Goal: Task Accomplishment & Management: Use online tool/utility

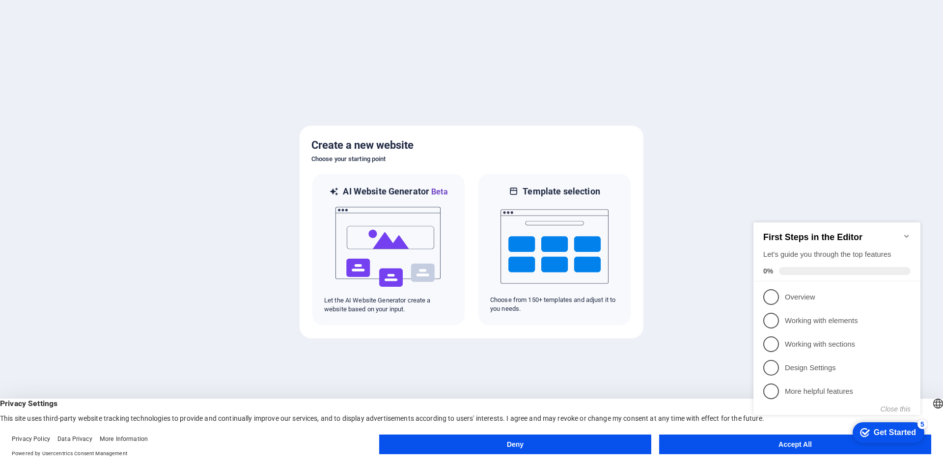
click div "checkmark Get Started 5 First Steps in the Editor Let's guide you through the t…"
click at [905, 234] on icon "Minimize checklist" at bounding box center [907, 236] width 8 height 8
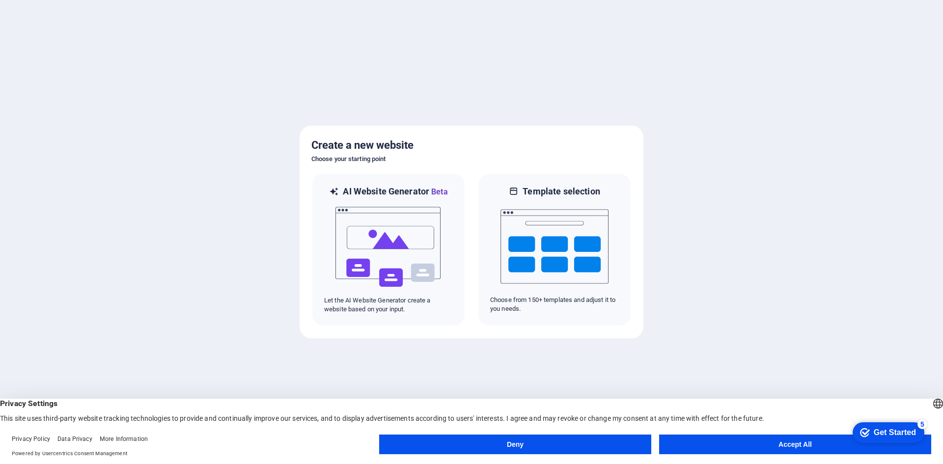
click at [809, 445] on button "Accept All" at bounding box center [795, 445] width 272 height 20
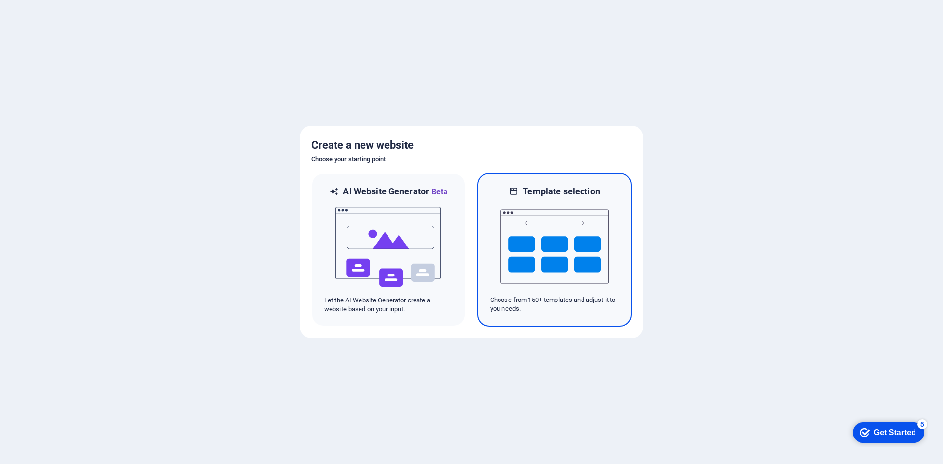
click at [528, 260] on img at bounding box center [555, 247] width 108 height 98
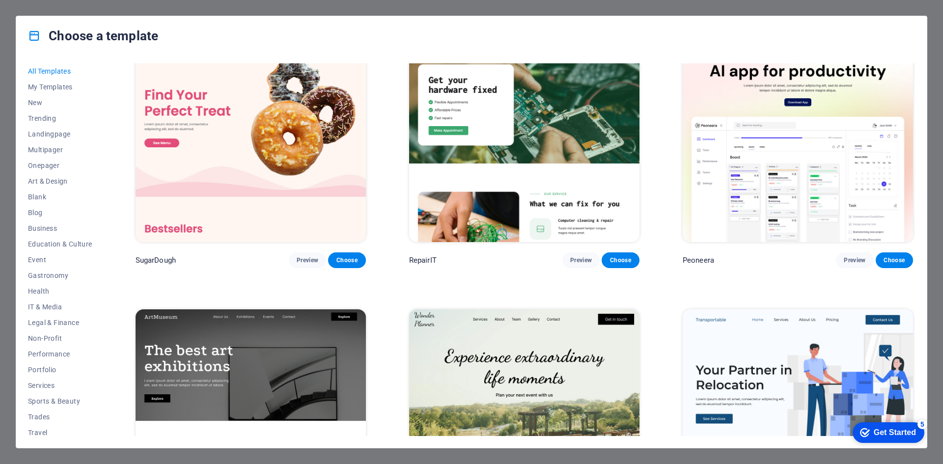
scroll to position [49, 0]
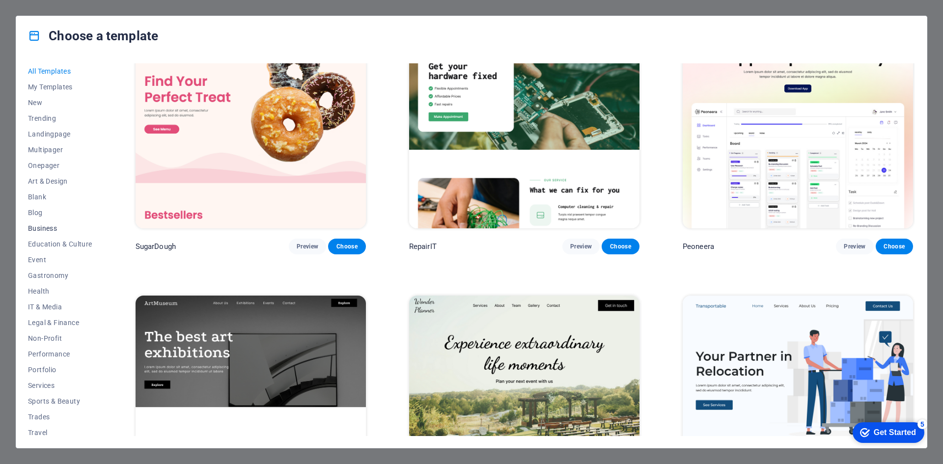
click at [39, 223] on button "Business" at bounding box center [60, 229] width 64 height 16
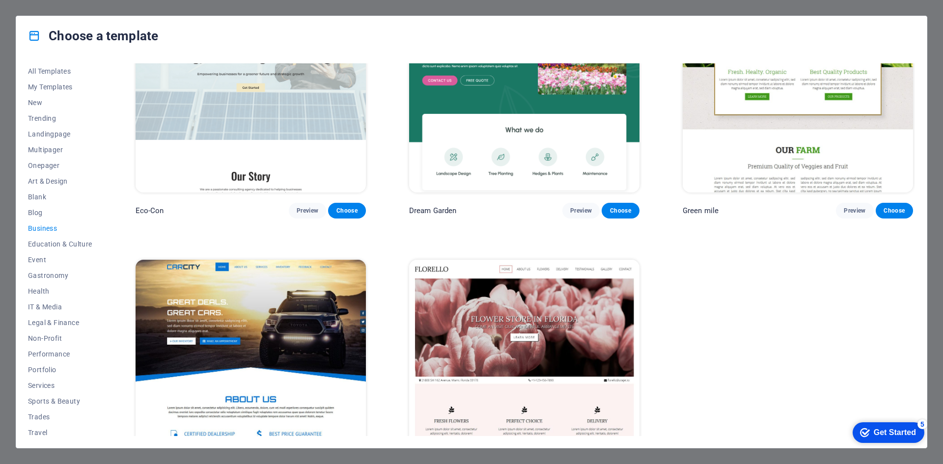
scroll to position [0, 0]
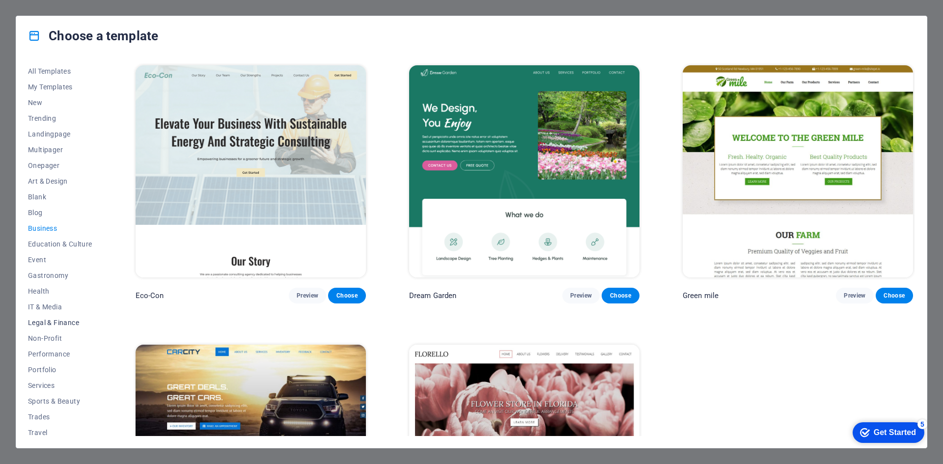
click at [50, 321] on span "Legal & Finance" at bounding box center [60, 323] width 64 height 8
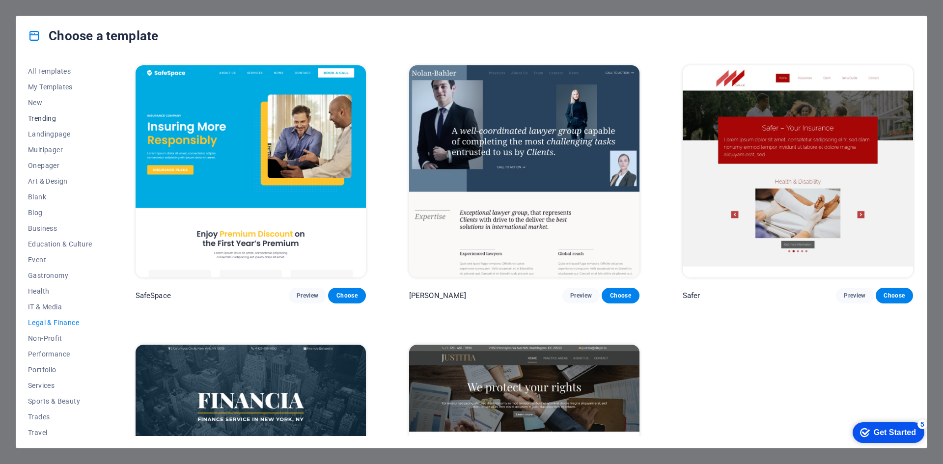
click at [48, 119] on span "Trending" at bounding box center [60, 118] width 64 height 8
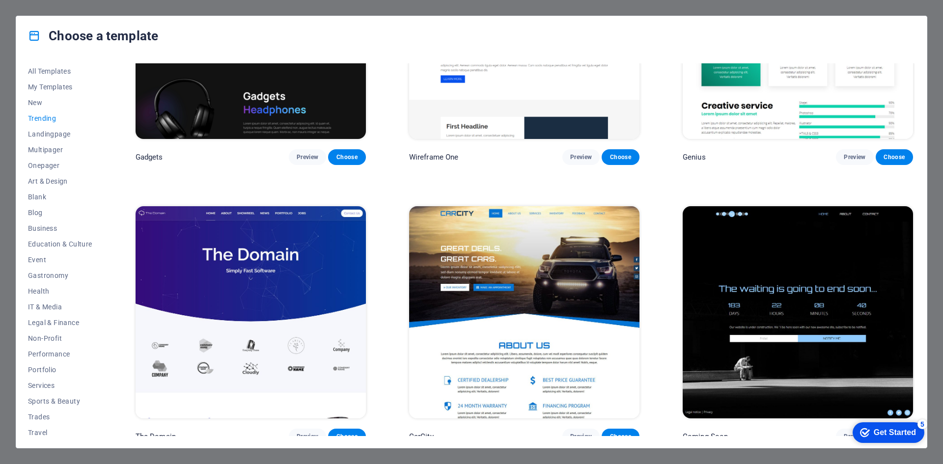
scroll to position [965, 0]
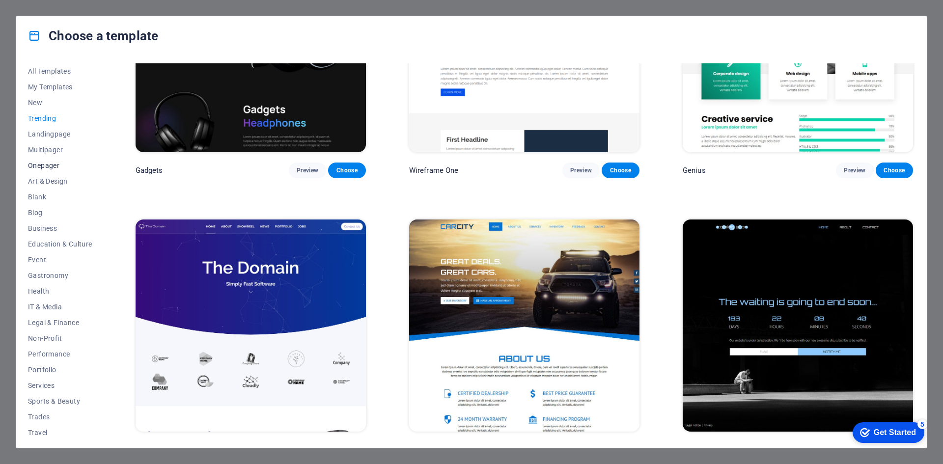
click at [35, 171] on button "Onepager" at bounding box center [60, 166] width 64 height 16
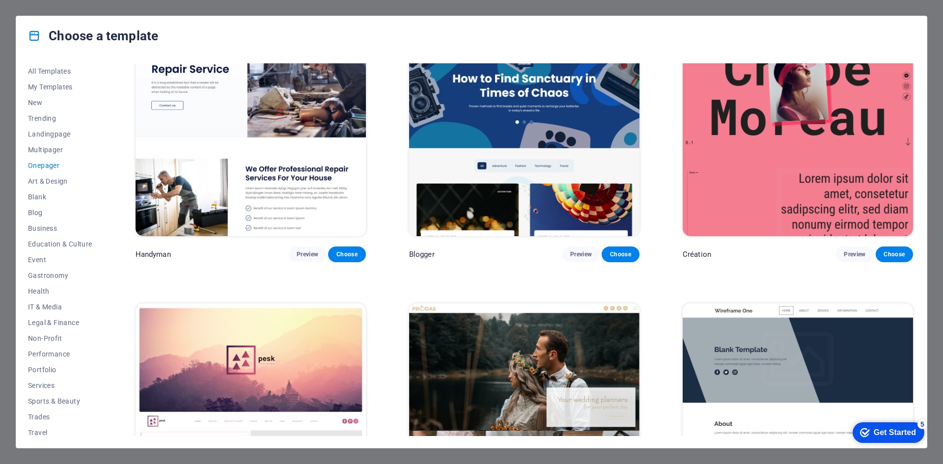
scroll to position [1489, 0]
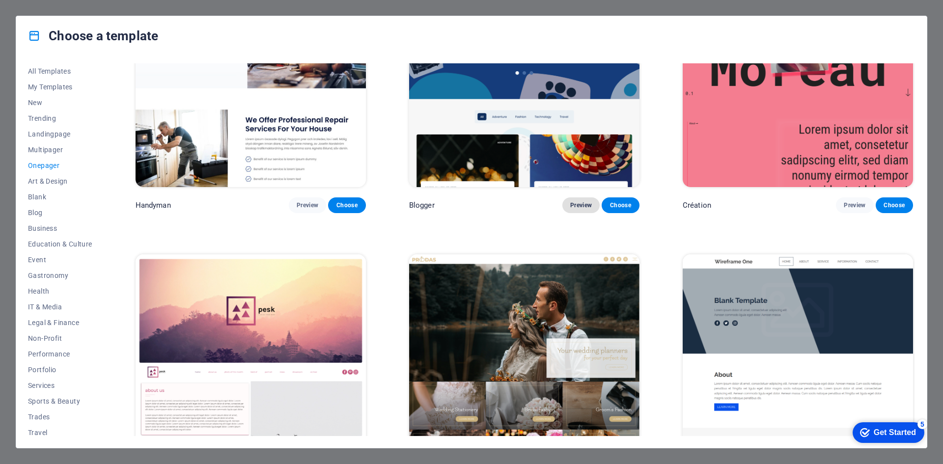
click at [571, 202] on span "Preview" at bounding box center [582, 205] width 22 height 8
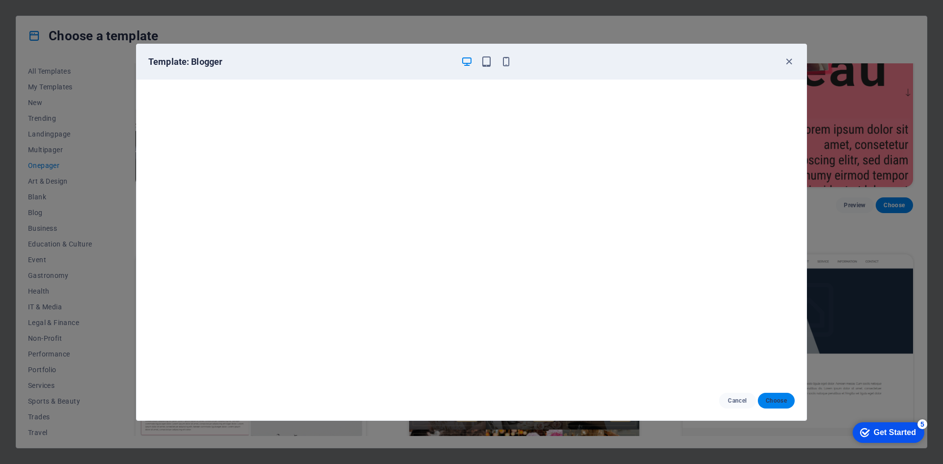
click at [778, 398] on span "Choose" at bounding box center [776, 401] width 21 height 8
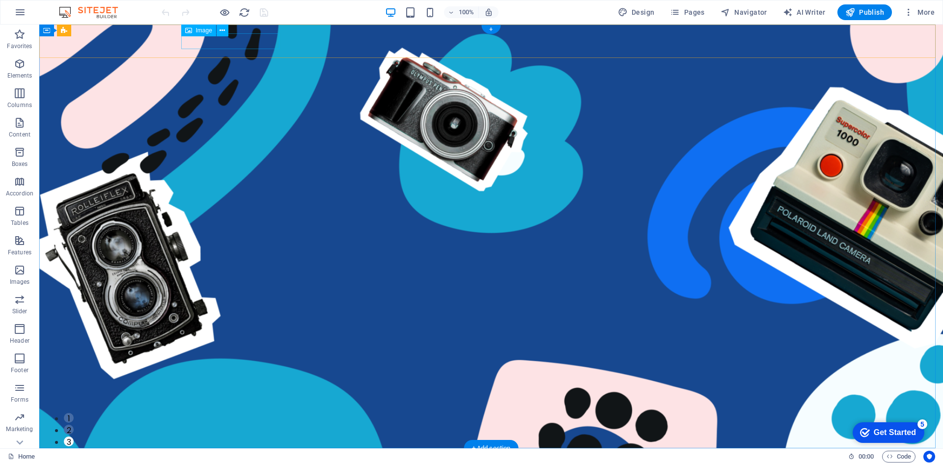
click at [231, 457] on figure at bounding box center [491, 465] width 613 height 16
click at [223, 457] on figure at bounding box center [491, 465] width 613 height 16
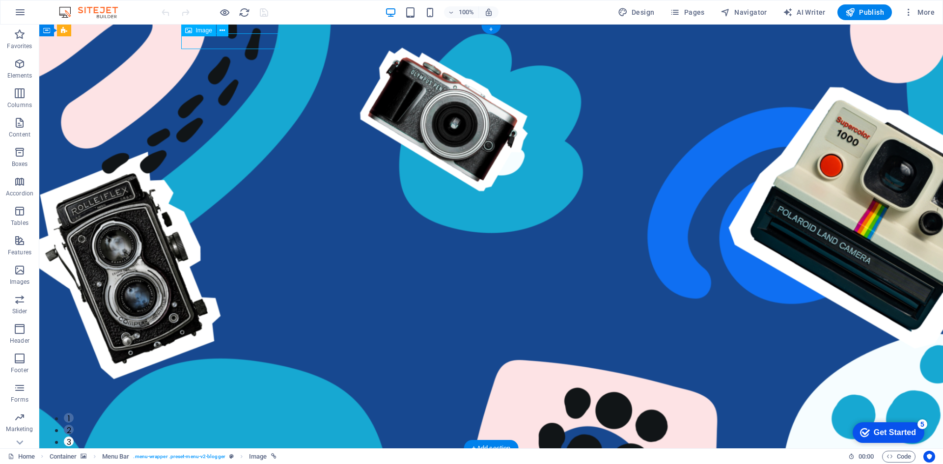
click at [223, 457] on figure at bounding box center [491, 465] width 613 height 16
select select "px"
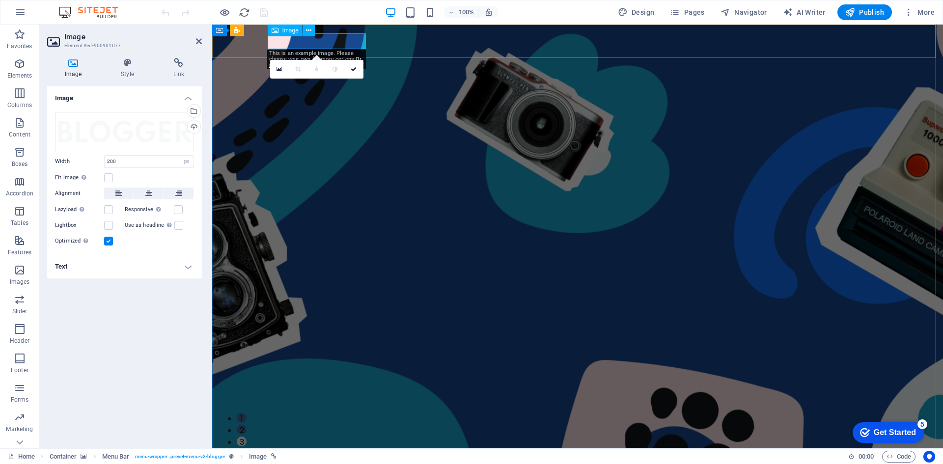
click at [298, 457] on figure at bounding box center [577, 465] width 613 height 16
click at [341, 457] on figure at bounding box center [577, 465] width 613 height 16
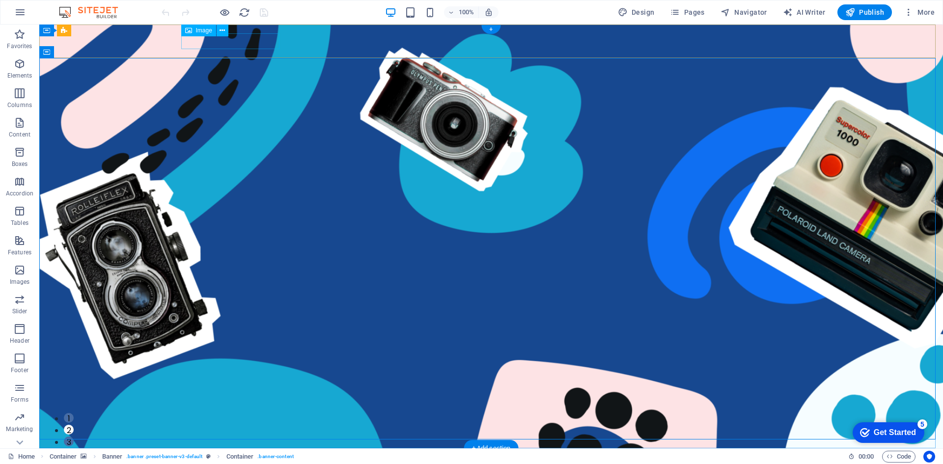
click at [257, 457] on figure at bounding box center [491, 465] width 613 height 16
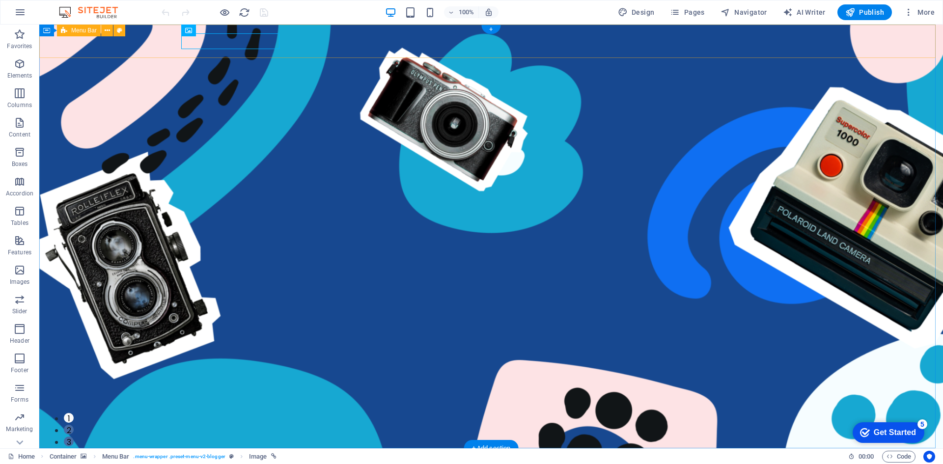
select select "%"
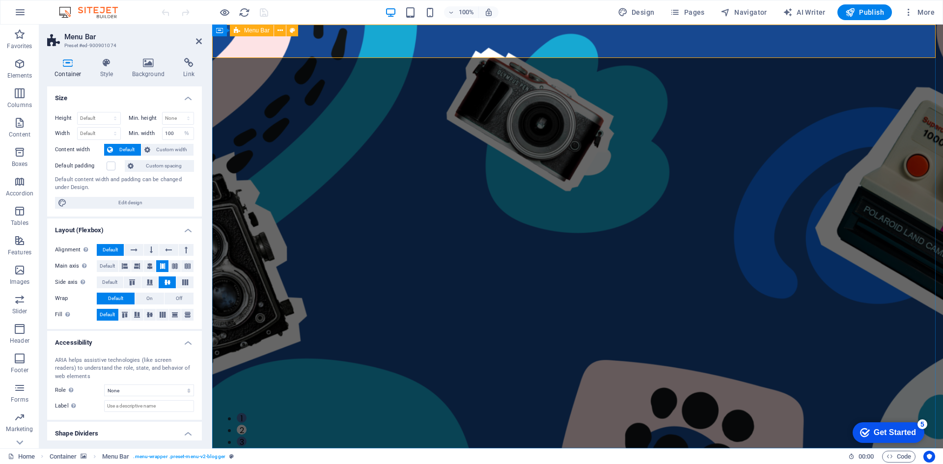
click at [309, 457] on figure at bounding box center [577, 465] width 613 height 16
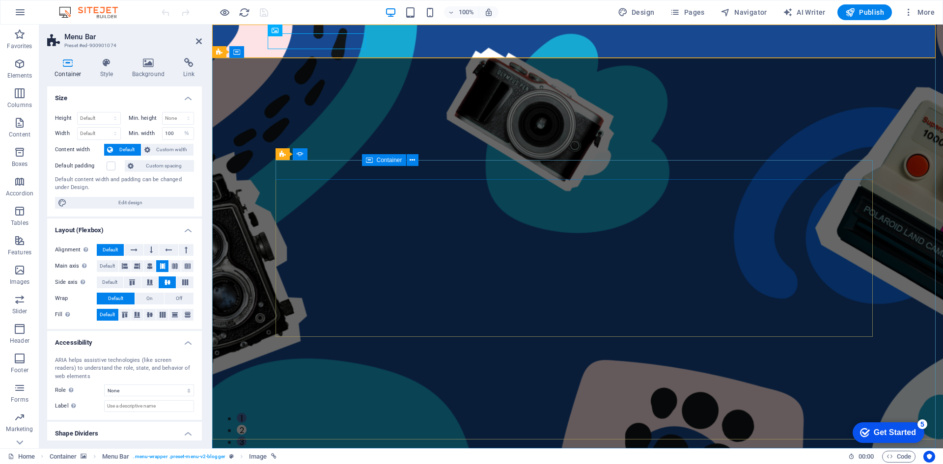
drag, startPoint x: 706, startPoint y: 180, endPoint x: 941, endPoint y: 74, distance: 257.8
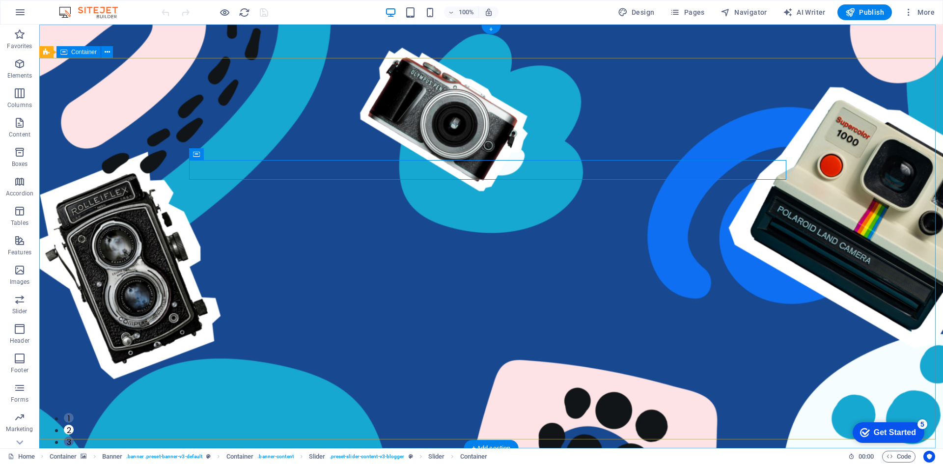
click at [82, 56] on div "Container" at bounding box center [79, 52] width 44 height 12
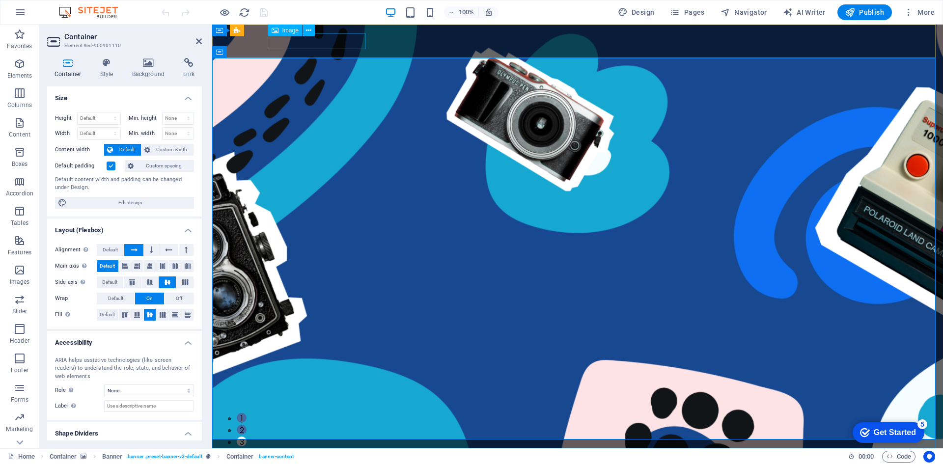
click at [320, 457] on figure at bounding box center [577, 465] width 613 height 16
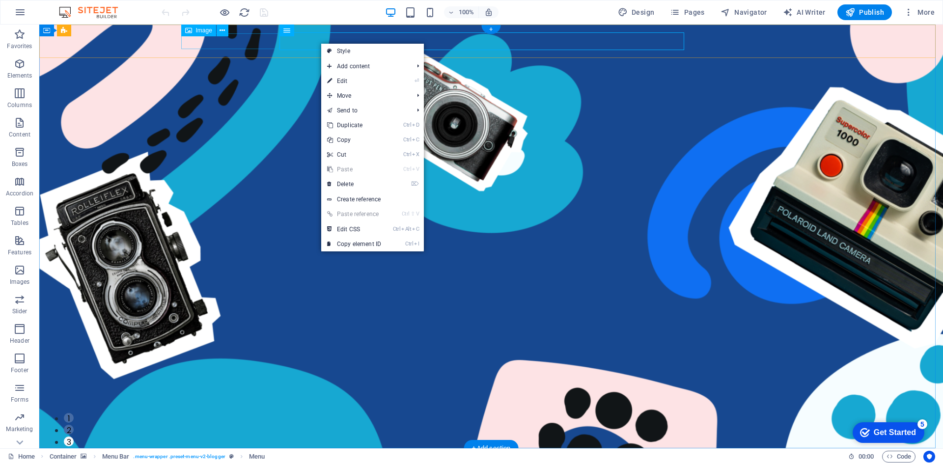
click at [269, 457] on figure at bounding box center [491, 465] width 613 height 16
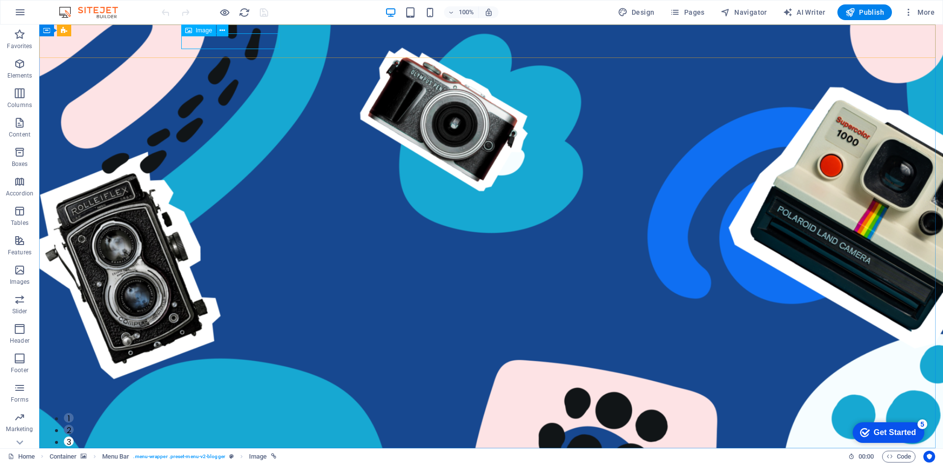
click at [203, 35] on div "Image" at bounding box center [198, 31] width 35 height 12
click at [191, 31] on icon at bounding box center [188, 31] width 7 height 12
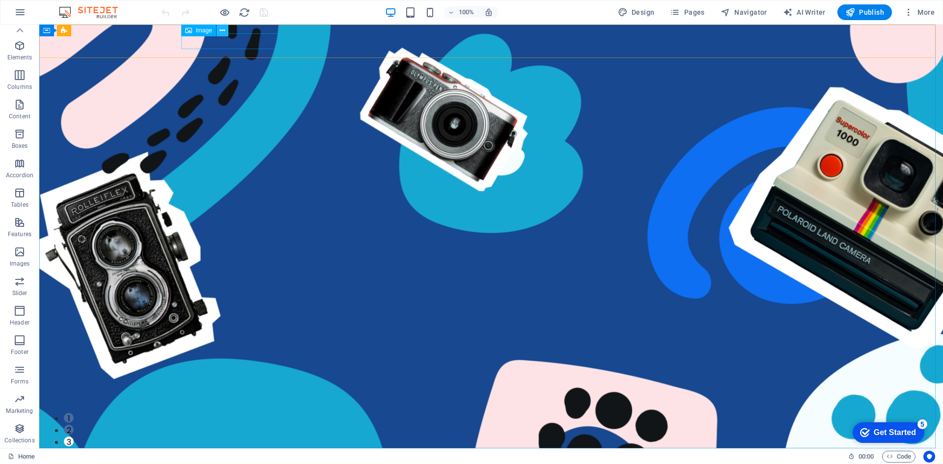
click at [222, 31] on icon at bounding box center [222, 31] width 5 height 10
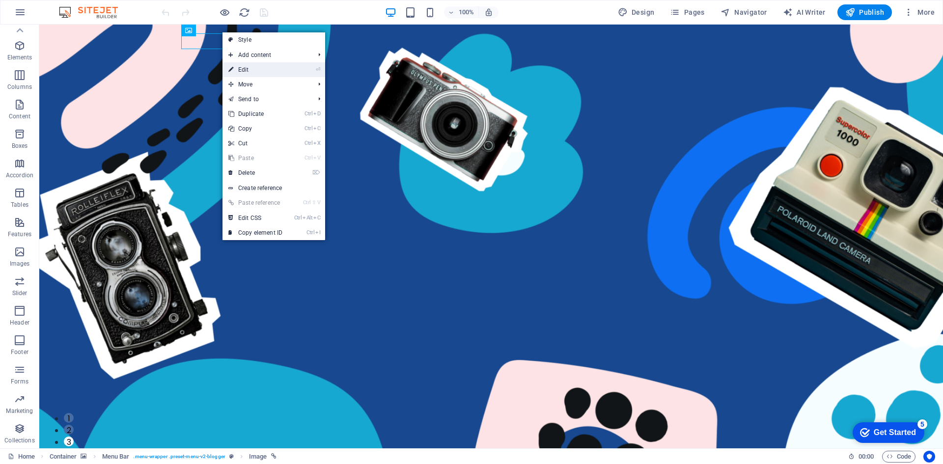
click at [256, 73] on link "⏎ Edit" at bounding box center [256, 69] width 66 height 15
select select "px"
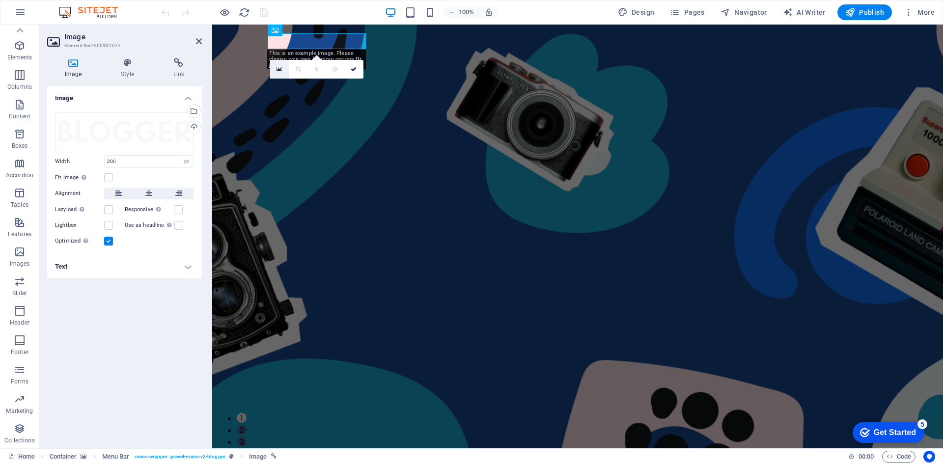
click at [281, 69] on icon at bounding box center [279, 69] width 5 height 7
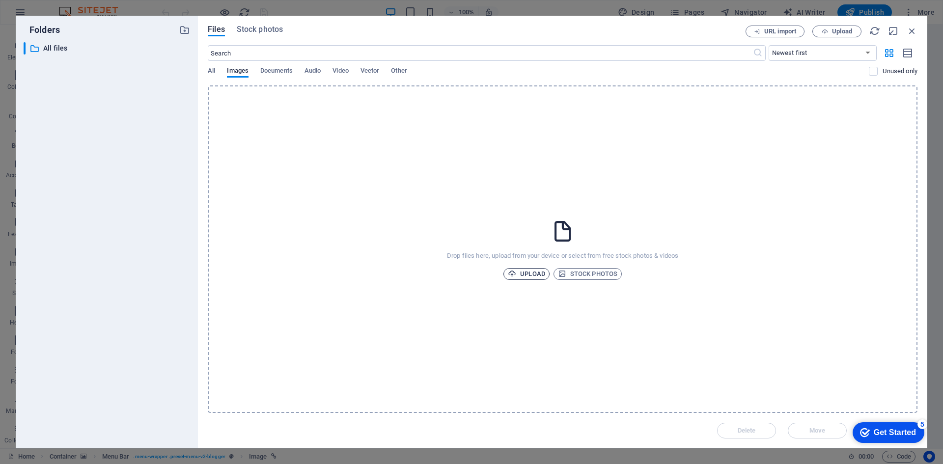
click at [538, 275] on span "Upload" at bounding box center [526, 274] width 37 height 12
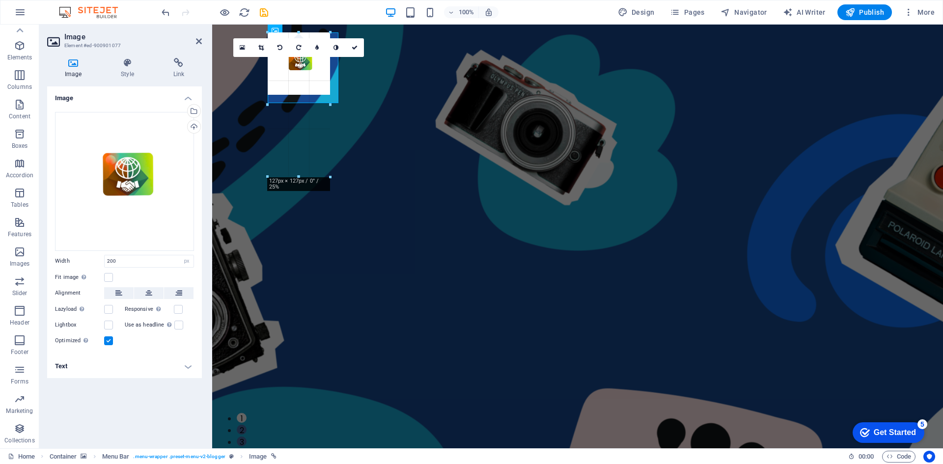
drag, startPoint x: 369, startPoint y: 132, endPoint x: 202, endPoint y: 65, distance: 178.9
type input "294"
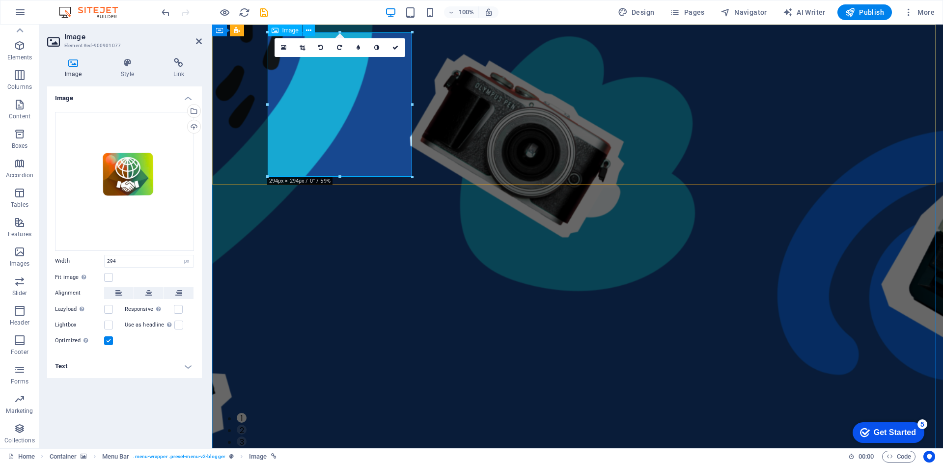
click at [304, 44] on link at bounding box center [302, 47] width 19 height 19
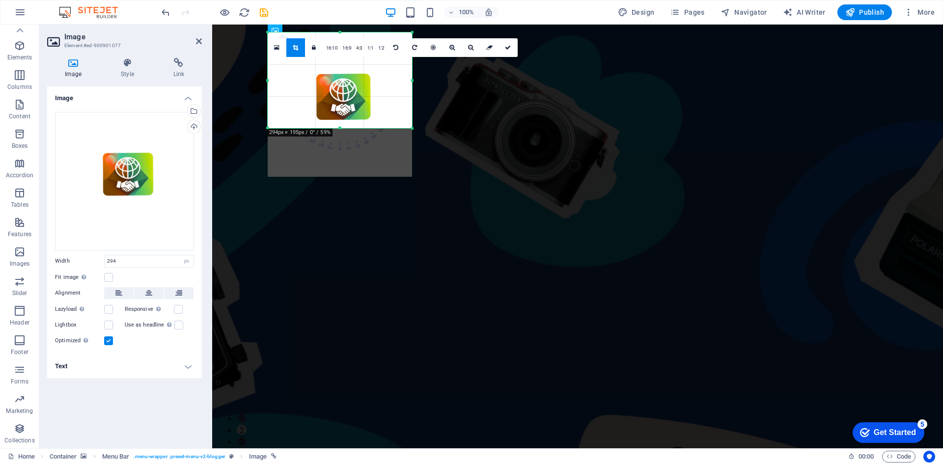
drag, startPoint x: 339, startPoint y: 177, endPoint x: 341, endPoint y: 128, distance: 48.7
click at [341, 128] on div at bounding box center [340, 128] width 144 height 3
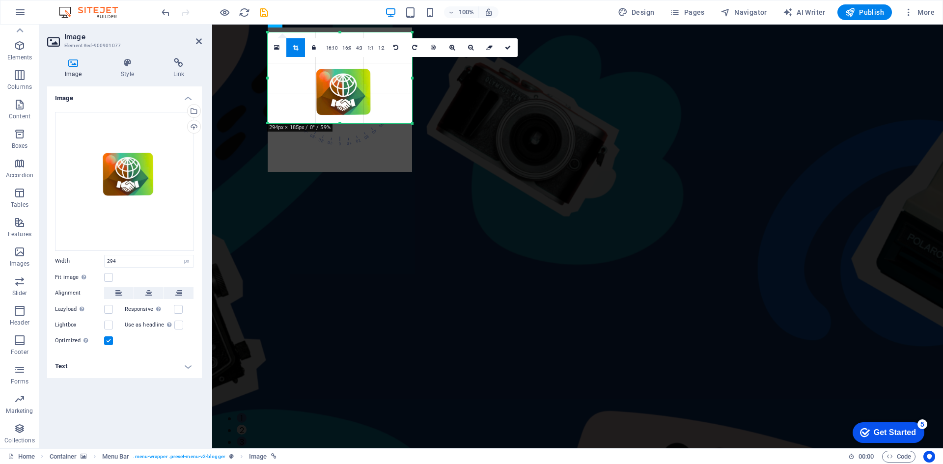
drag, startPoint x: 341, startPoint y: 33, endPoint x: 343, endPoint y: 38, distance: 5.1
click at [343, 38] on div "180 170 160 150 140 130 120 110 100 90 80 70 60 50 40 30 20 10 0 -10 -20 -30 -4…" at bounding box center [340, 77] width 144 height 91
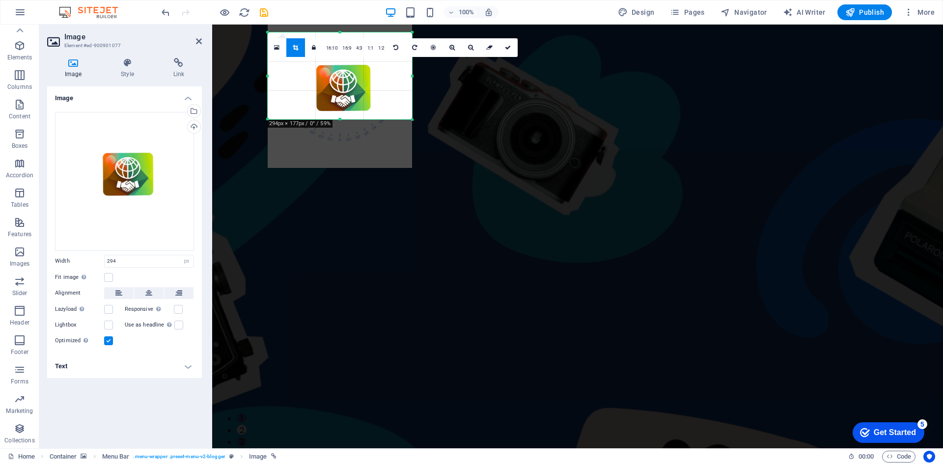
click at [342, 36] on div "180 170 160 150 140 130 120 110 100 90 80 70 60 50 40 30 20 10 0 -10 -20 -30 -4…" at bounding box center [340, 75] width 144 height 87
drag, startPoint x: 411, startPoint y: 76, endPoint x: 360, endPoint y: 81, distance: 51.8
click at [377, 80] on div at bounding box center [378, 75] width 3 height 87
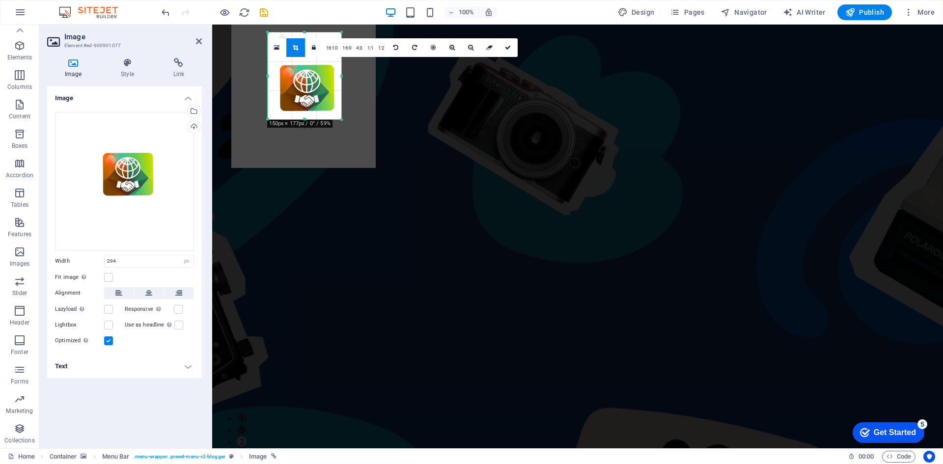
drag, startPoint x: 267, startPoint y: 77, endPoint x: 303, endPoint y: 75, distance: 35.5
click at [303, 75] on div "180 170 160 150 140 130 120 110 100 90 80 70 60 50 40 30 20 10 0 -10 -20 -30 -4…" at bounding box center [305, 75] width 74 height 87
click at [306, 33] on div at bounding box center [305, 31] width 75 height 3
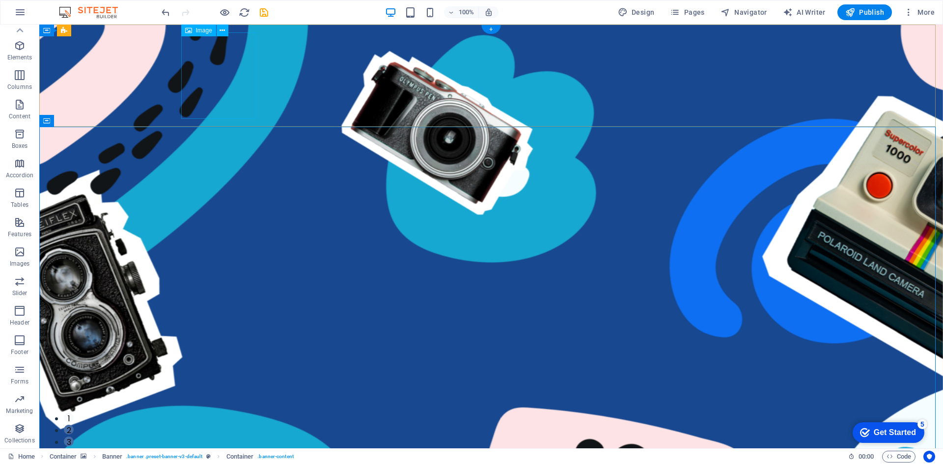
select select "px"
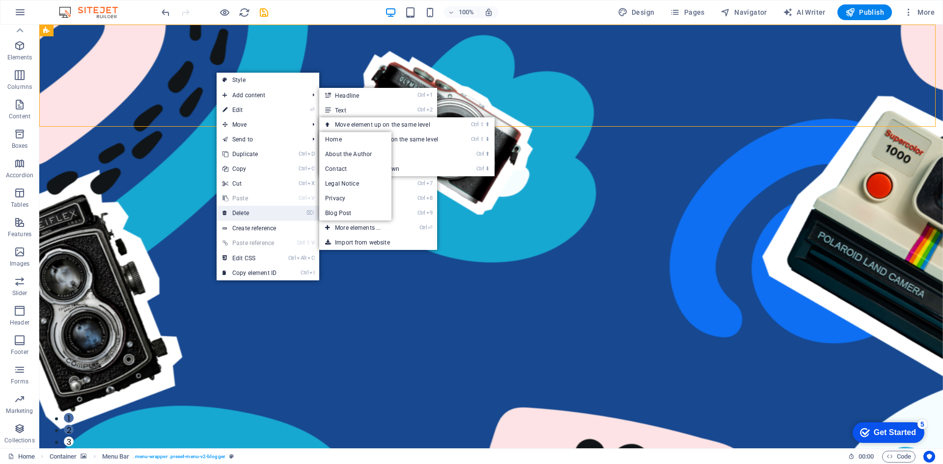
click at [251, 215] on link "⌦ Delete" at bounding box center [250, 213] width 66 height 15
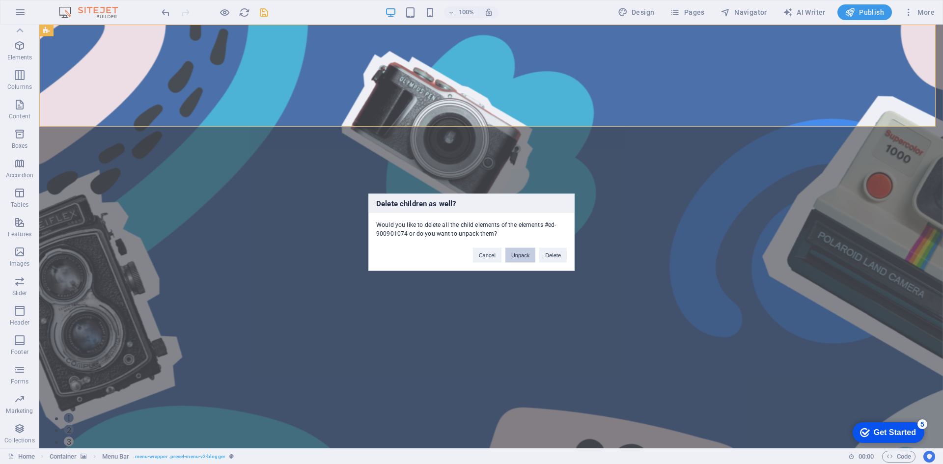
click at [509, 255] on button "Unpack" at bounding box center [521, 255] width 30 height 15
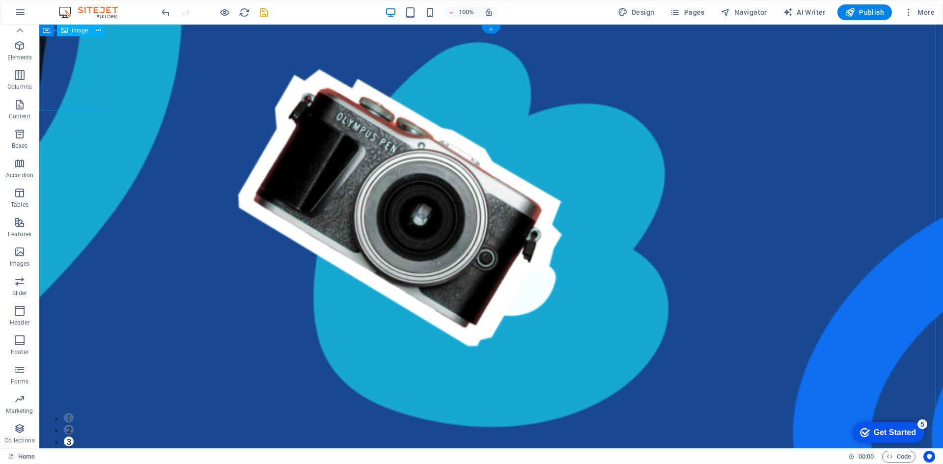
click at [98, 32] on icon at bounding box center [98, 31] width 5 height 10
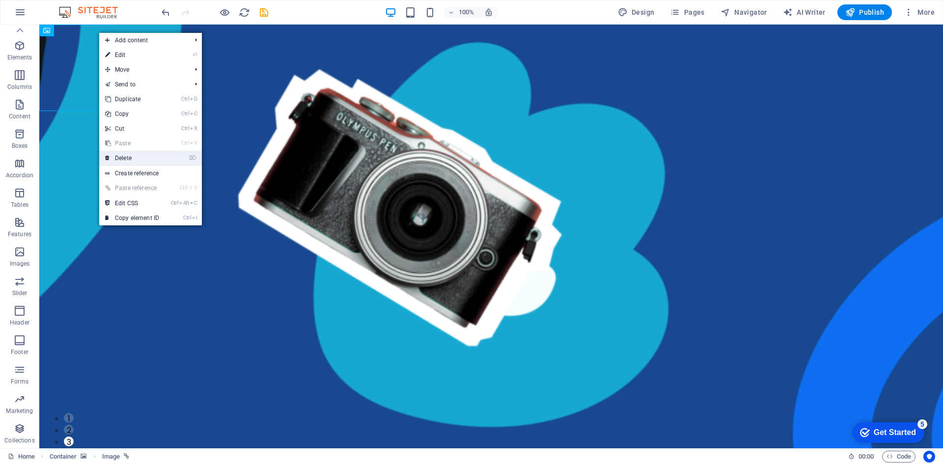
click at [130, 155] on link "⌦ Delete" at bounding box center [132, 158] width 66 height 15
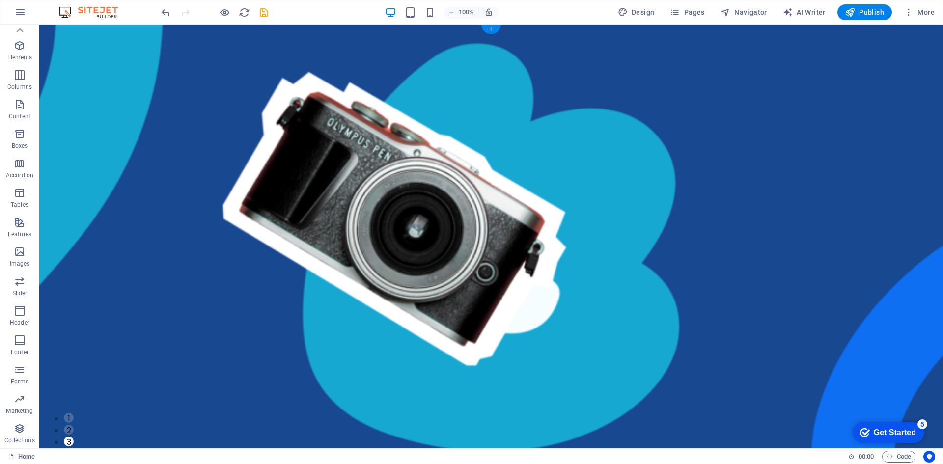
click at [111, 77] on figure at bounding box center [491, 459] width 904 height 868
click at [165, 11] on icon "undo" at bounding box center [165, 12] width 11 height 11
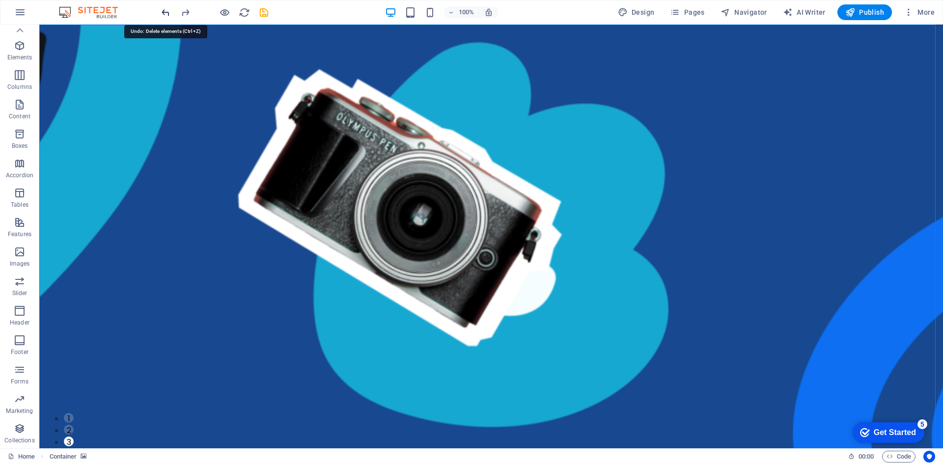
click at [165, 11] on icon "undo" at bounding box center [165, 12] width 11 height 11
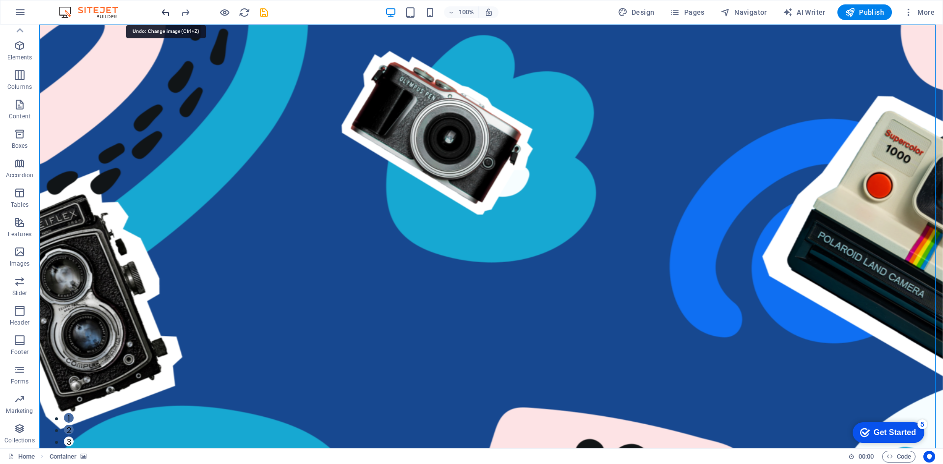
click at [165, 11] on icon "undo" at bounding box center [165, 12] width 11 height 11
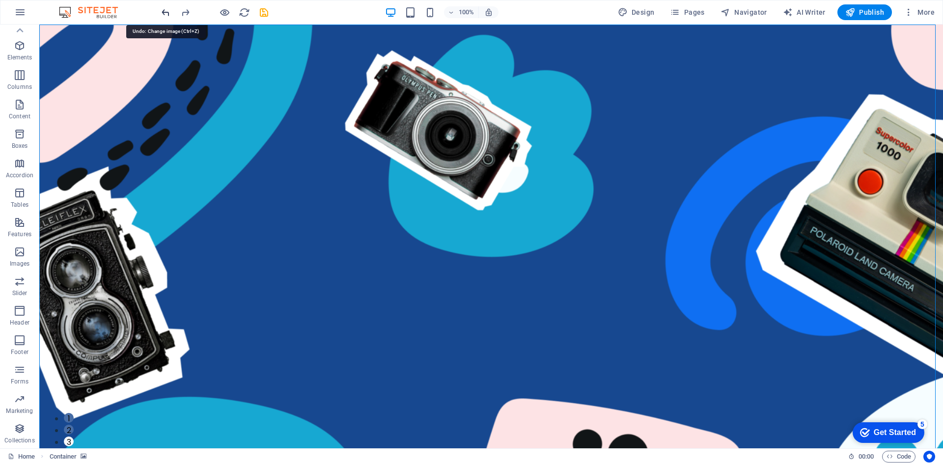
click at [165, 11] on icon "undo" at bounding box center [165, 12] width 11 height 11
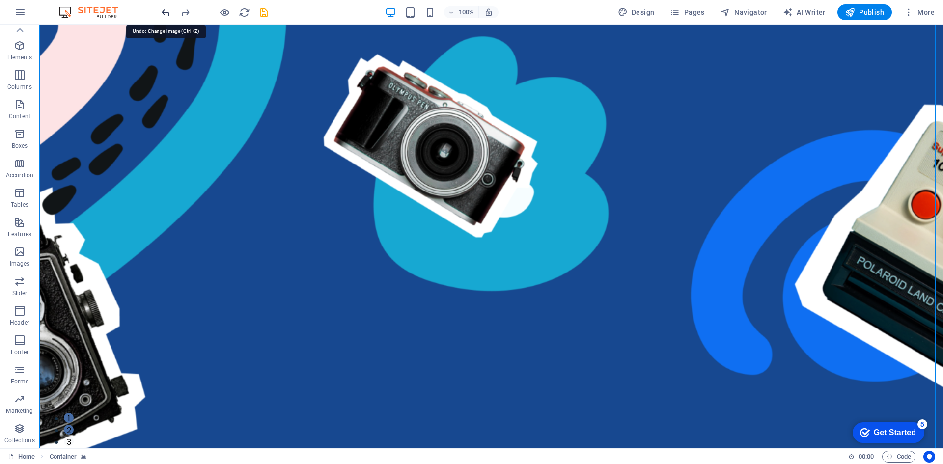
click at [165, 11] on icon "undo" at bounding box center [165, 12] width 11 height 11
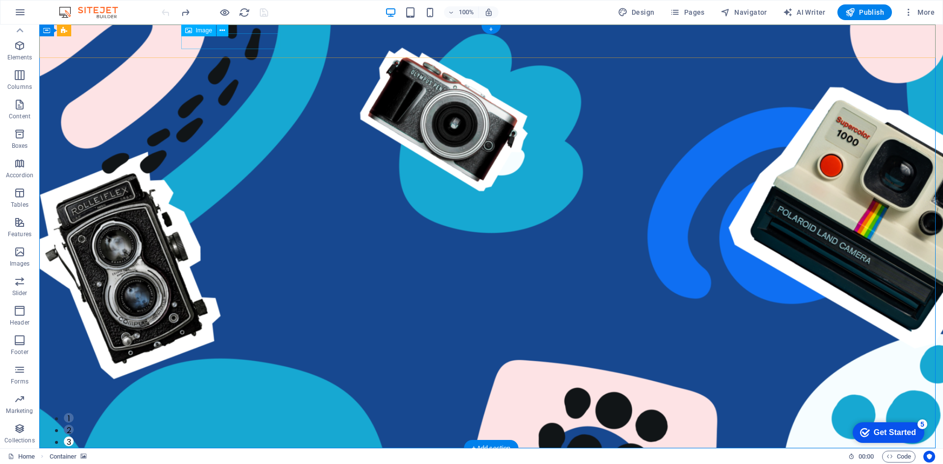
click at [219, 457] on figure at bounding box center [491, 465] width 613 height 16
click at [200, 31] on span "Image" at bounding box center [204, 31] width 16 height 6
click at [219, 32] on button at bounding box center [223, 31] width 12 height 12
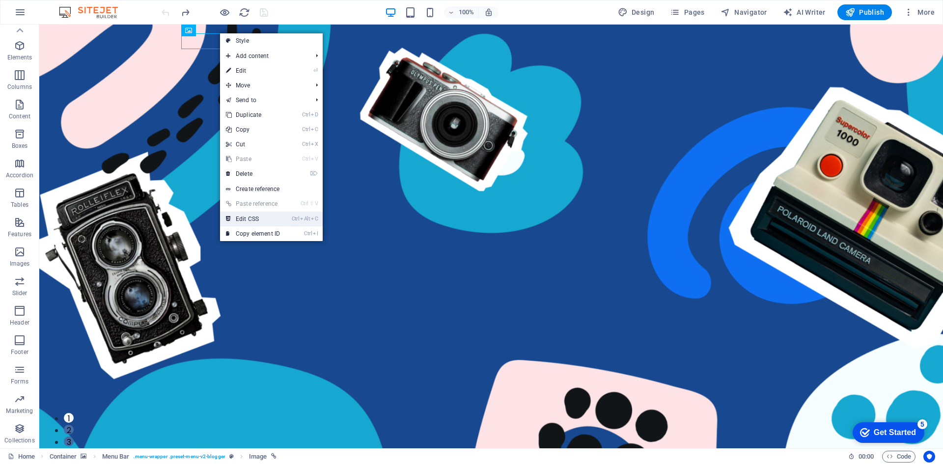
click at [251, 218] on link "Ctrl Alt C Edit CSS" at bounding box center [253, 219] width 66 height 15
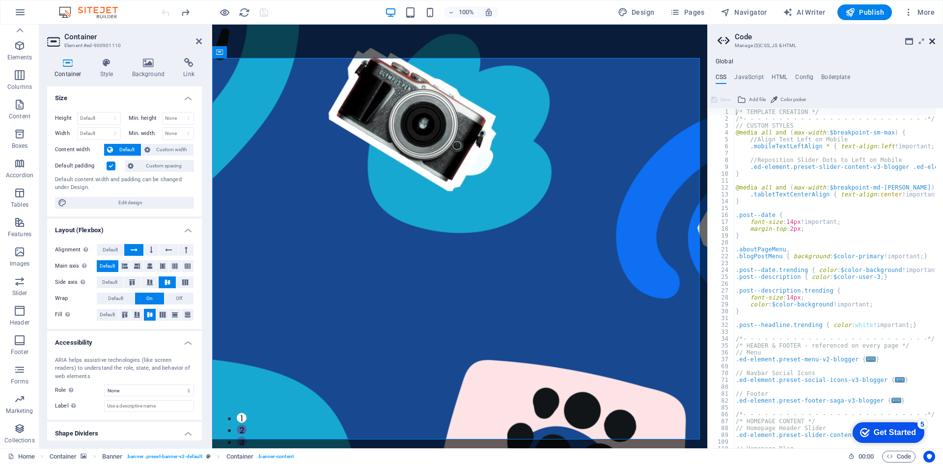
click at [934, 41] on icon at bounding box center [933, 41] width 6 height 8
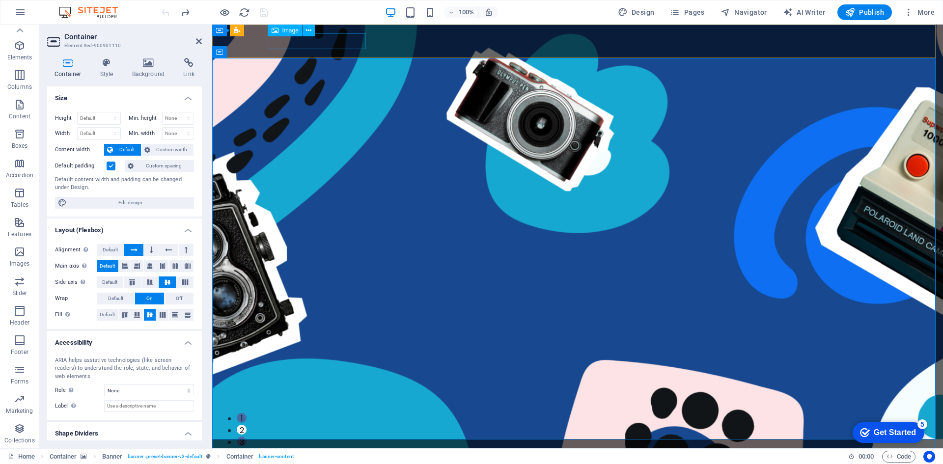
click at [308, 457] on figure at bounding box center [577, 465] width 613 height 16
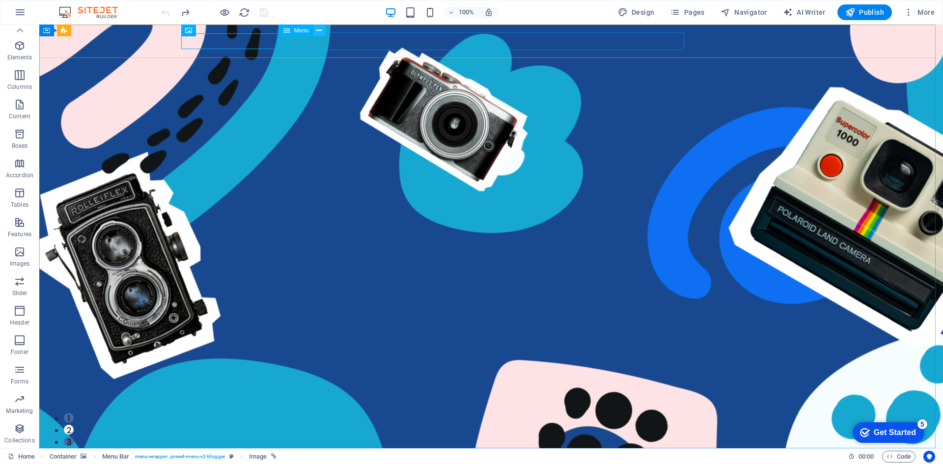
click at [315, 30] on button at bounding box center [320, 31] width 12 height 12
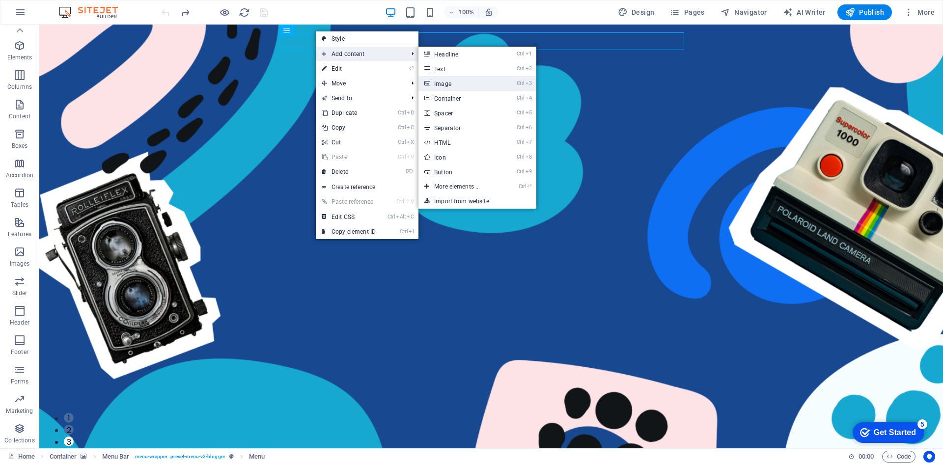
click at [465, 81] on link "Ctrl 3 Image" at bounding box center [459, 83] width 81 height 15
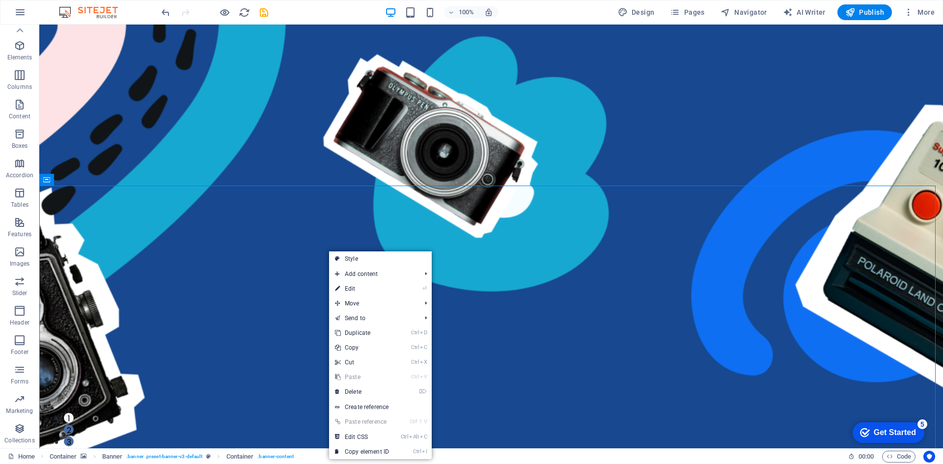
click at [165, 20] on div "100% Design Pages Navigator AI Writer Publish More" at bounding box center [471, 12] width 943 height 24
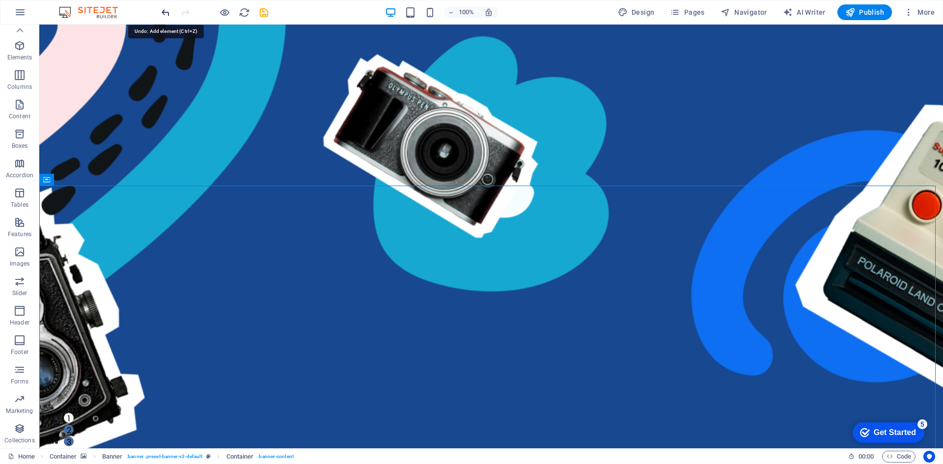
click at [165, 17] on icon "undo" at bounding box center [165, 12] width 11 height 11
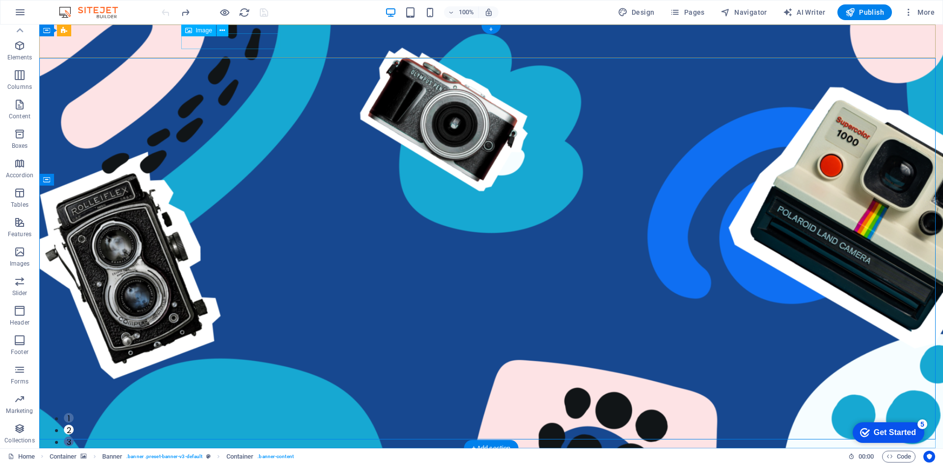
click at [235, 457] on figure at bounding box center [491, 465] width 613 height 16
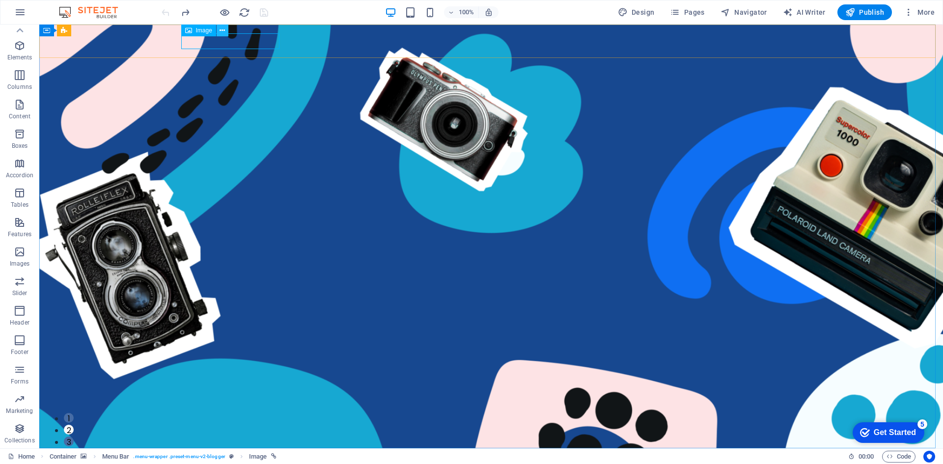
click at [226, 31] on button at bounding box center [223, 31] width 12 height 12
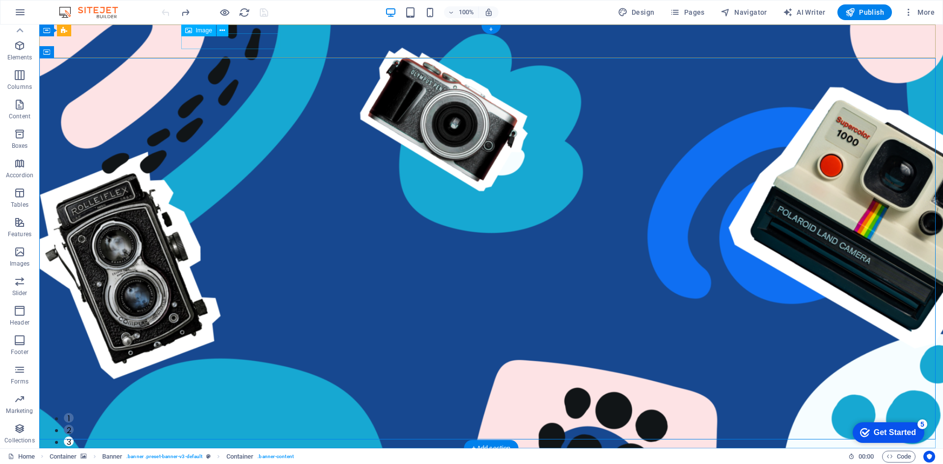
click at [221, 457] on figure at bounding box center [491, 465] width 613 height 16
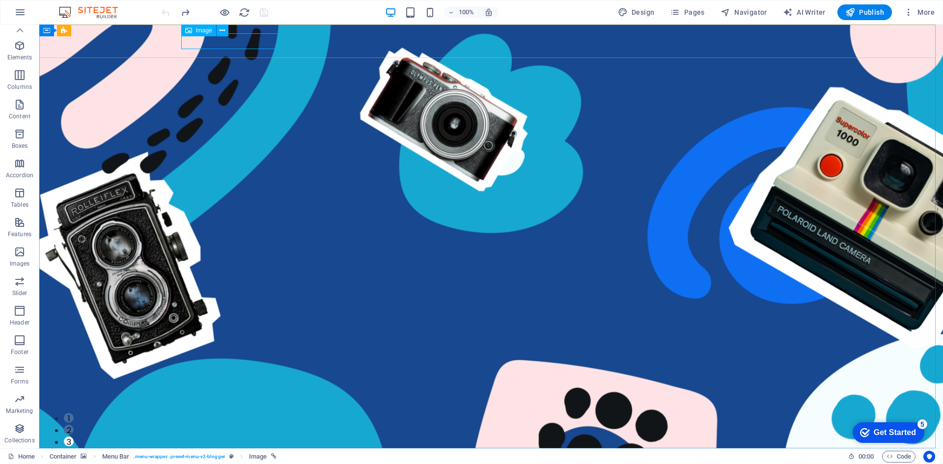
click at [192, 32] on div "Image" at bounding box center [198, 31] width 35 height 12
click at [188, 27] on icon at bounding box center [188, 31] width 7 height 12
select select "px"
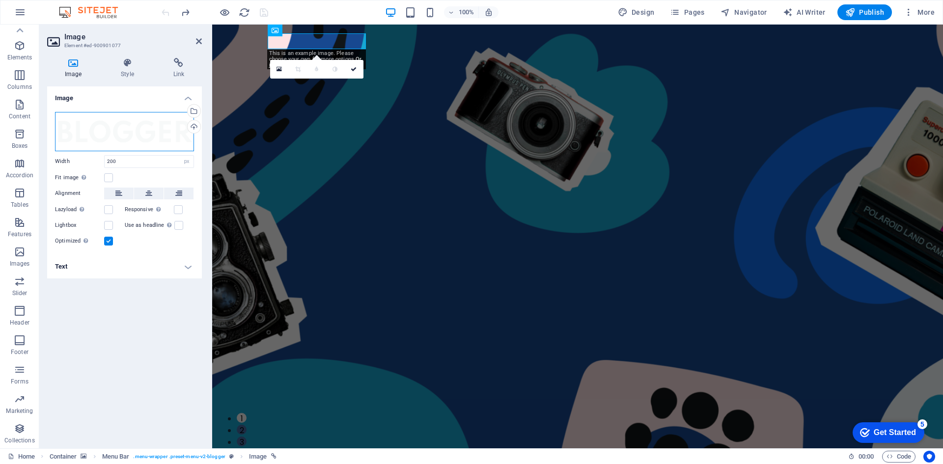
click at [122, 140] on div "Drag files here, click to choose files or select files from Files or our free s…" at bounding box center [124, 131] width 139 height 39
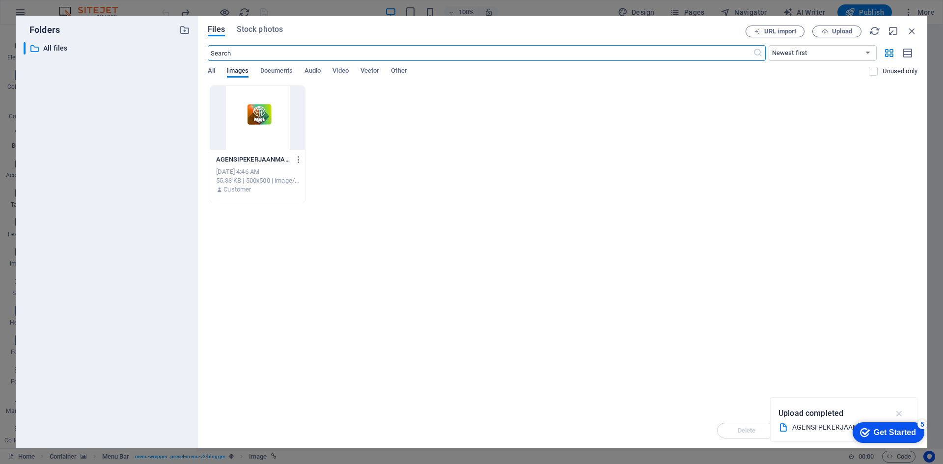
click at [900, 414] on icon "button" at bounding box center [899, 413] width 11 height 11
click at [830, 32] on span "Upload" at bounding box center [837, 32] width 40 height 6
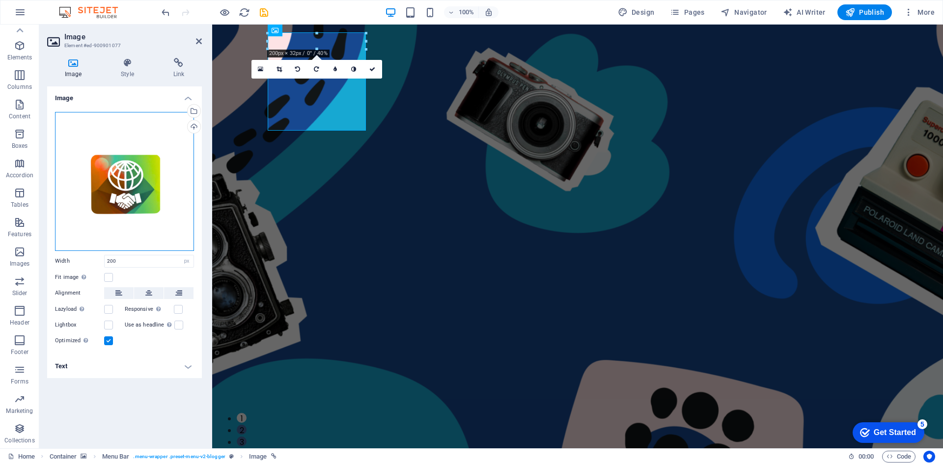
click at [127, 191] on div "Drag files here, click to choose files or select files from Files or our free s…" at bounding box center [124, 181] width 139 height 139
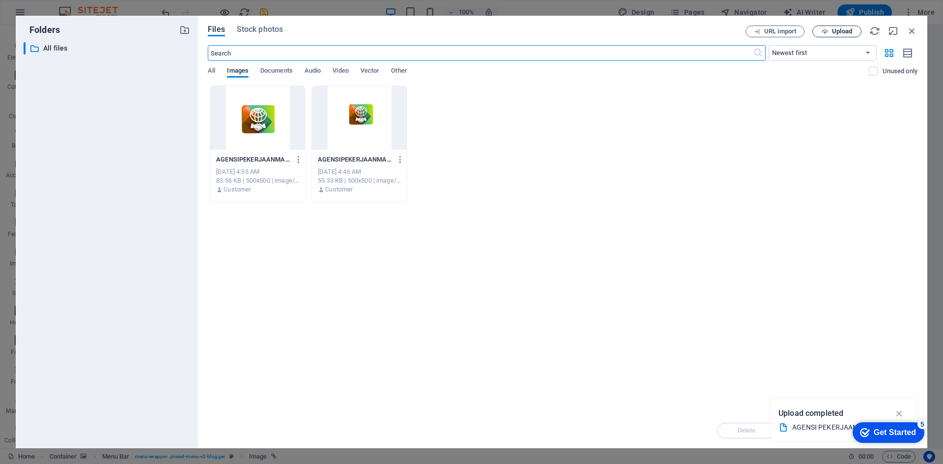
click at [830, 35] on button "Upload" at bounding box center [837, 32] width 49 height 12
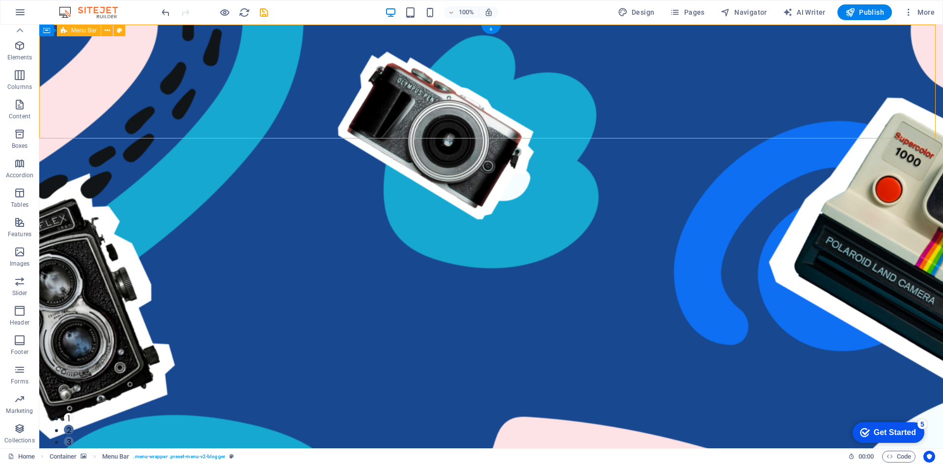
select select "%"
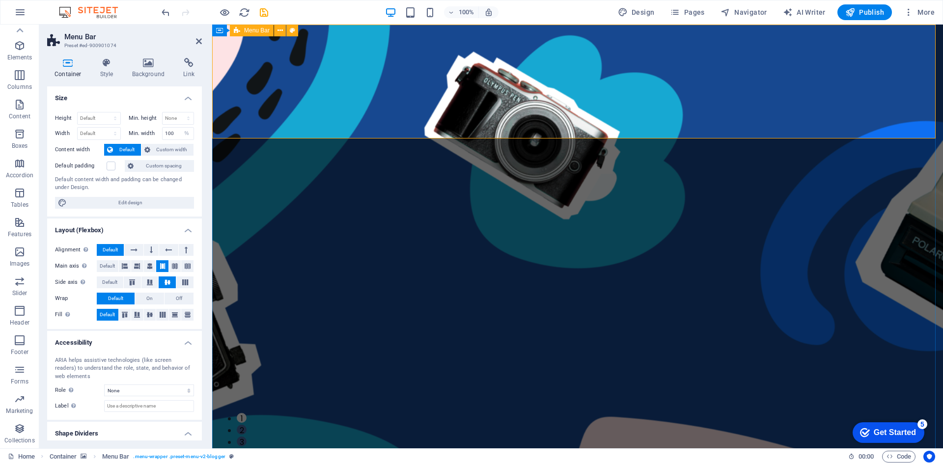
select select "2"
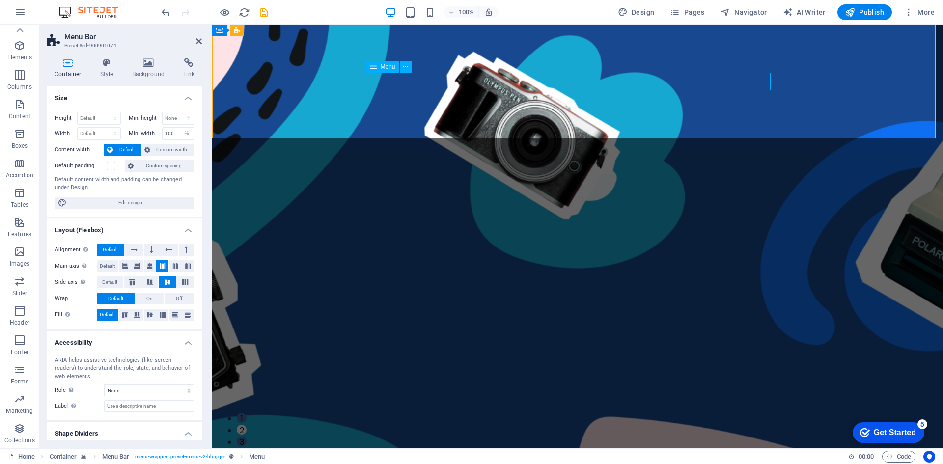
select select
